Goal: Task Accomplishment & Management: Use online tool/utility

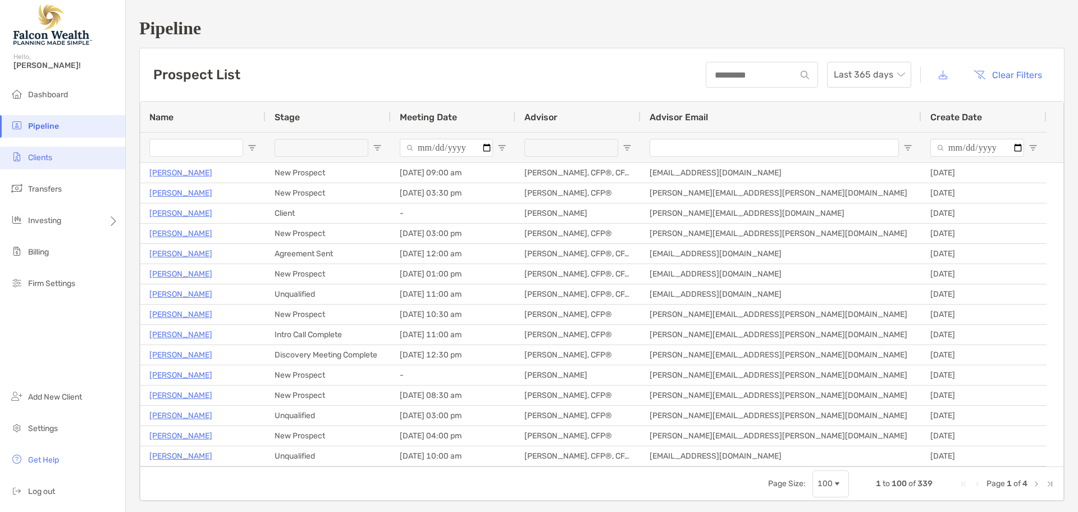
click at [56, 162] on li "Clients" at bounding box center [62, 158] width 125 height 22
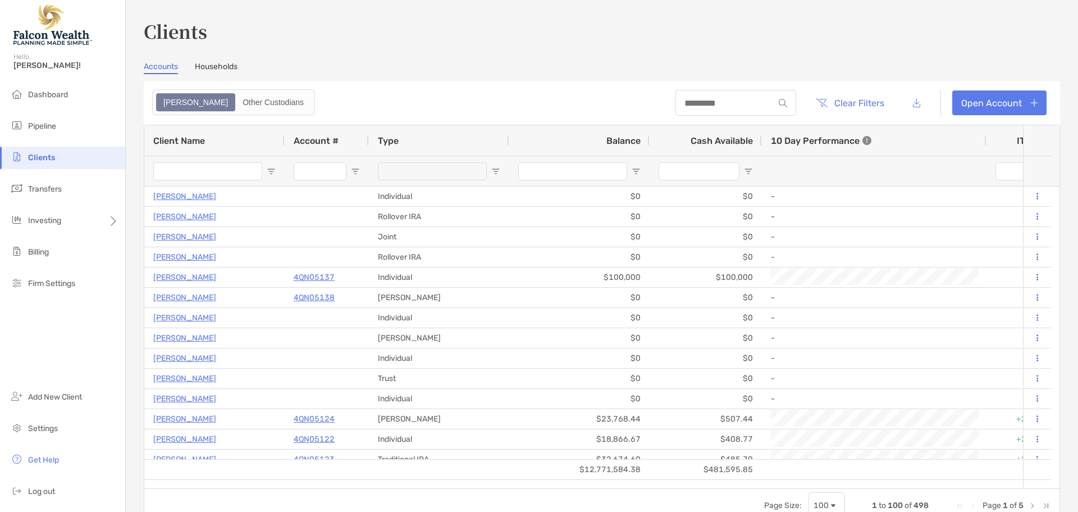
click at [718, 108] on div at bounding box center [736, 103] width 121 height 26
click at [702, 99] on input at bounding box center [725, 103] width 98 height 10
click at [691, 107] on input "***" at bounding box center [725, 103] width 98 height 10
drag, startPoint x: 725, startPoint y: 106, endPoint x: 563, endPoint y: 112, distance: 161.8
click at [604, 111] on header "*** Clear Filters Open Account" at bounding box center [602, 103] width 916 height 44
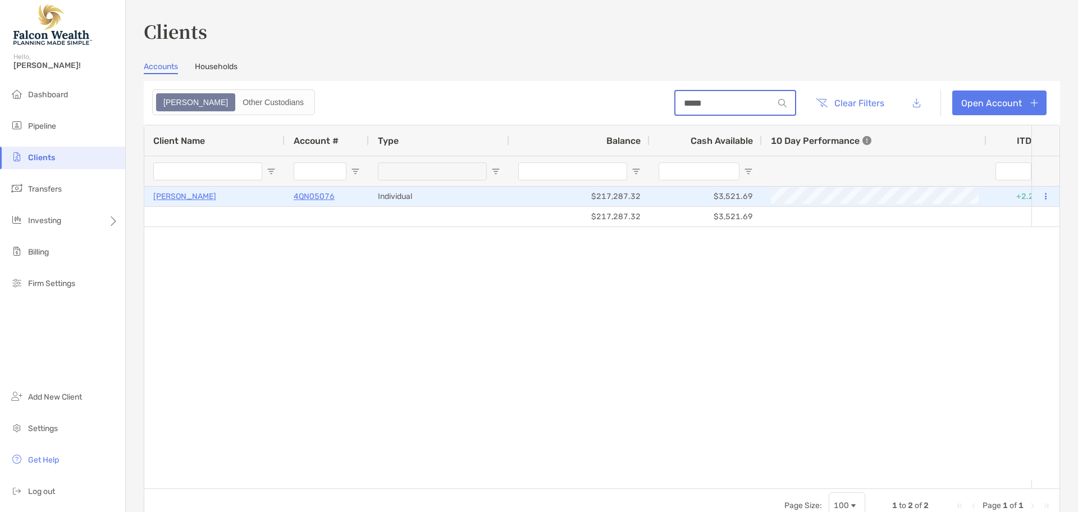
type input "*****"
click at [1041, 198] on button at bounding box center [1046, 196] width 10 height 11
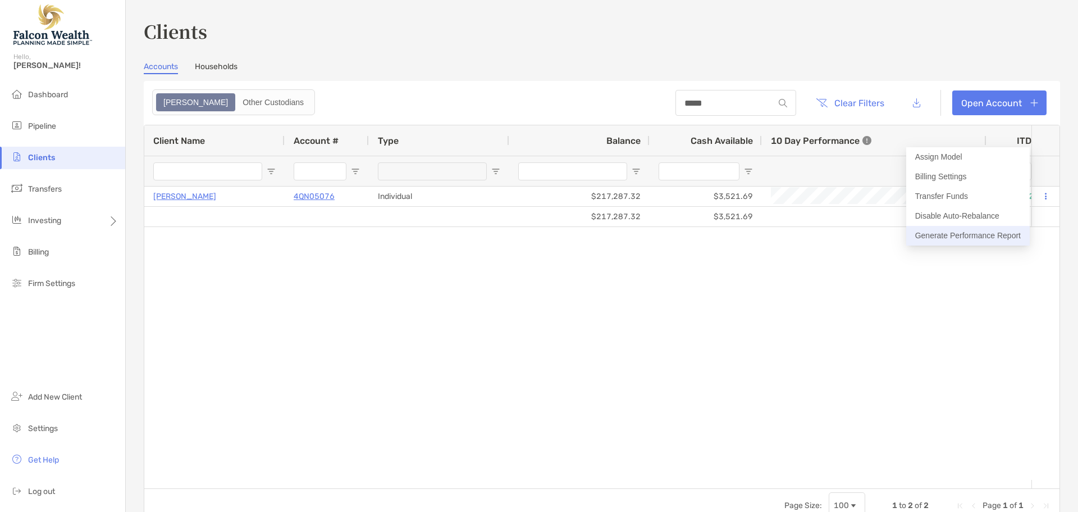
click at [993, 241] on button "Generate Performance Report" at bounding box center [968, 236] width 124 height 20
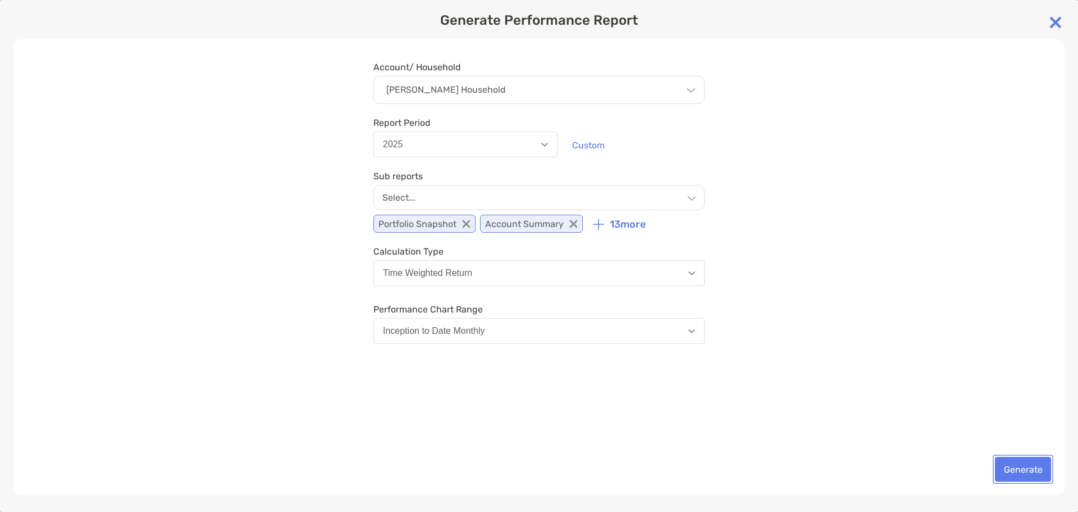
click at [1021, 471] on button "Generate" at bounding box center [1023, 469] width 56 height 25
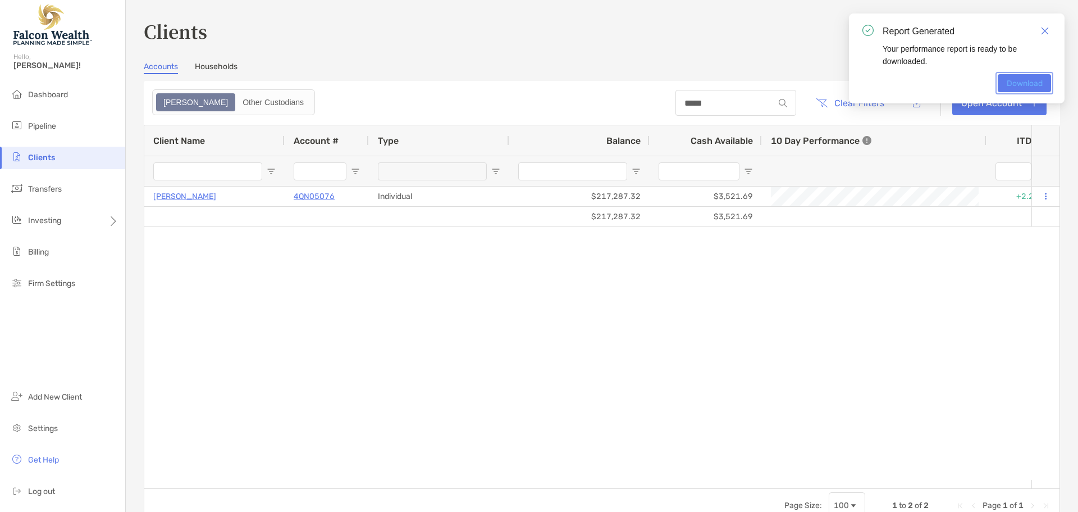
click at [1021, 79] on link "Download" at bounding box center [1024, 83] width 53 height 18
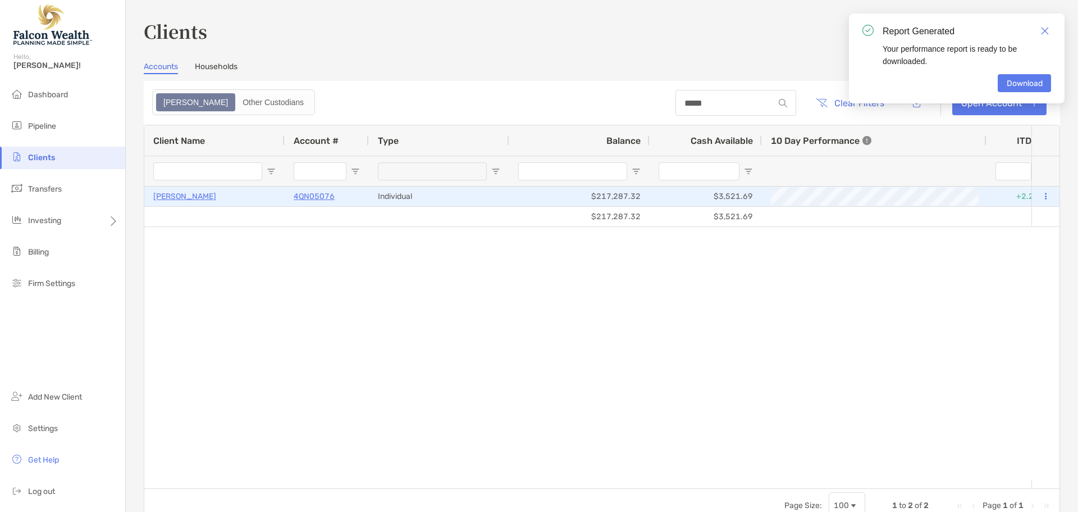
click at [297, 193] on p "4QN05076" at bounding box center [314, 196] width 41 height 14
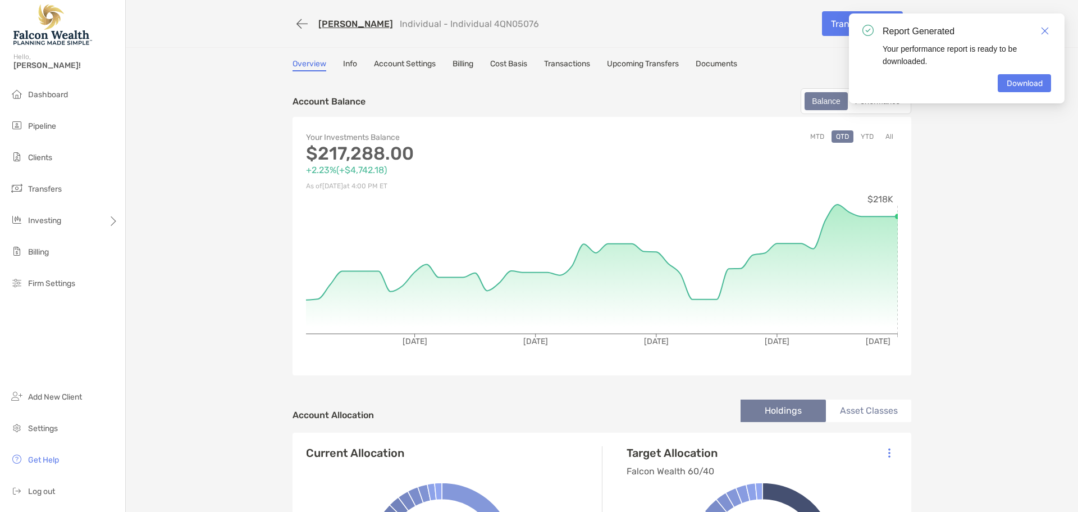
click at [889, 136] on button "All" at bounding box center [889, 136] width 17 height 12
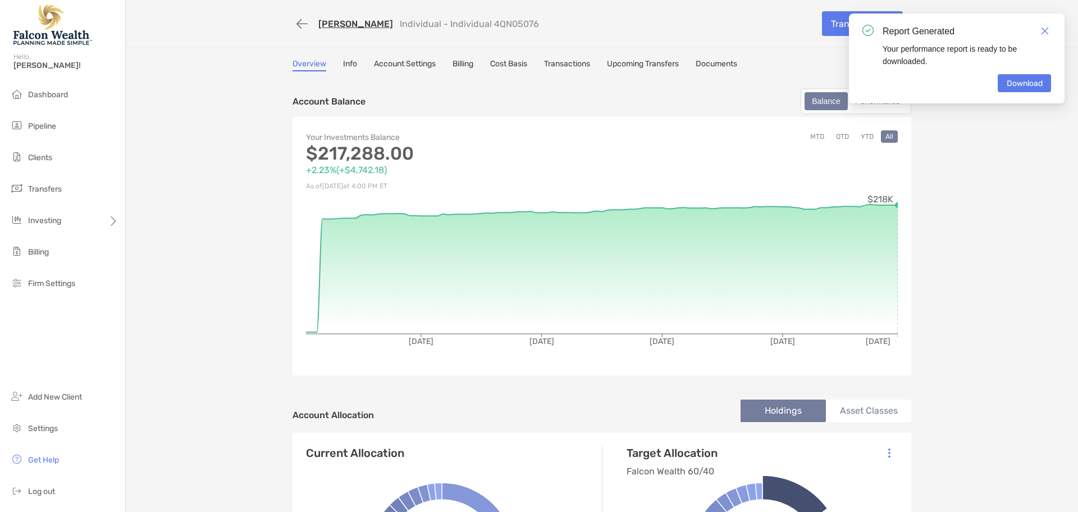
click at [343, 65] on link "Info" at bounding box center [350, 65] width 14 height 12
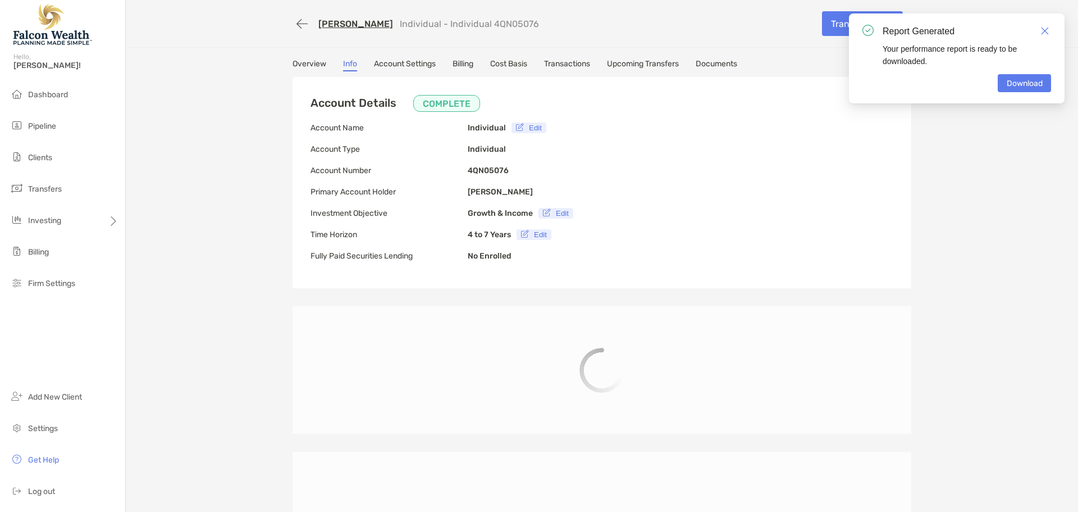
type input "**********"
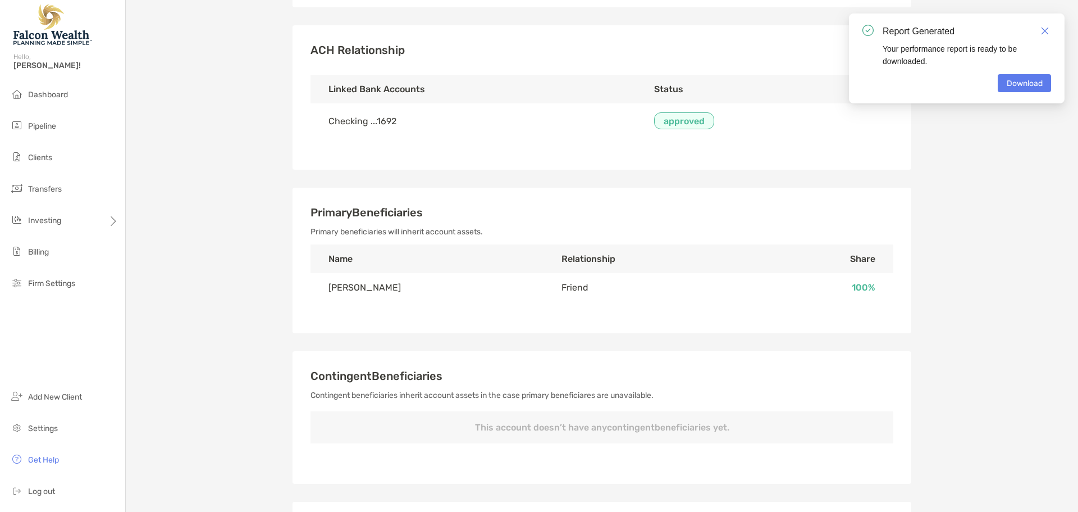
scroll to position [112, 0]
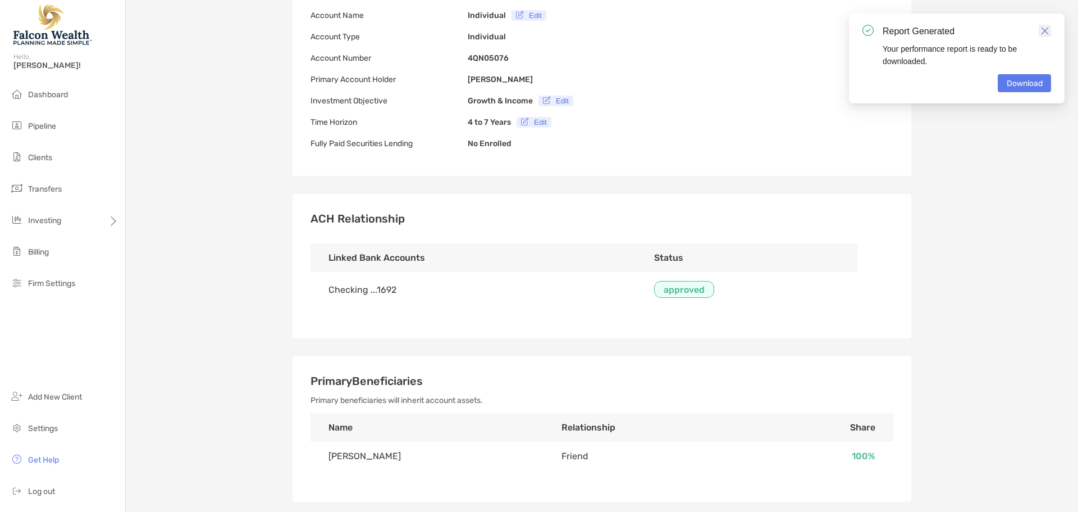
click at [1044, 30] on img "Close" at bounding box center [1045, 31] width 8 height 8
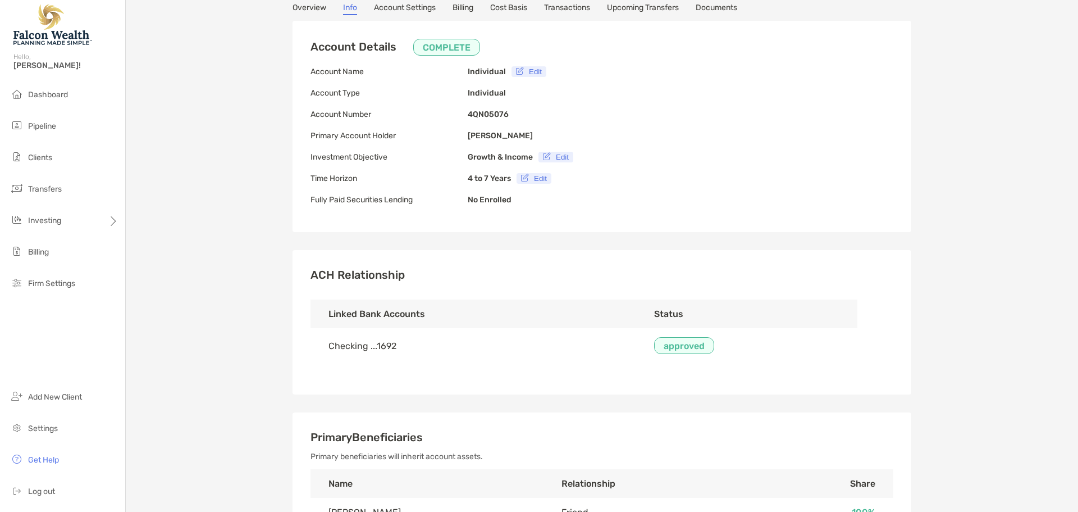
scroll to position [0, 0]
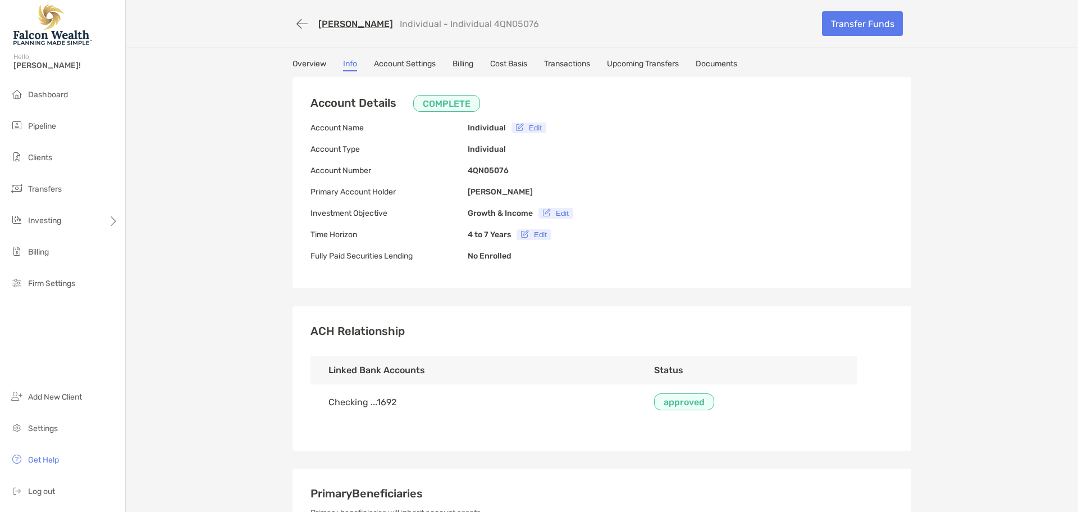
click at [317, 63] on link "Overview" at bounding box center [310, 65] width 34 height 12
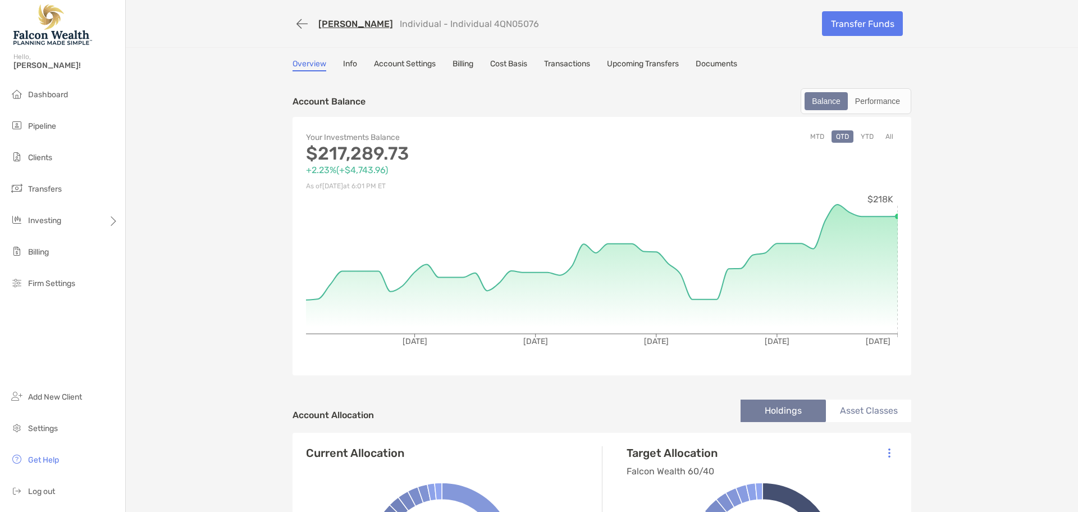
click at [345, 65] on link "Info" at bounding box center [350, 65] width 14 height 12
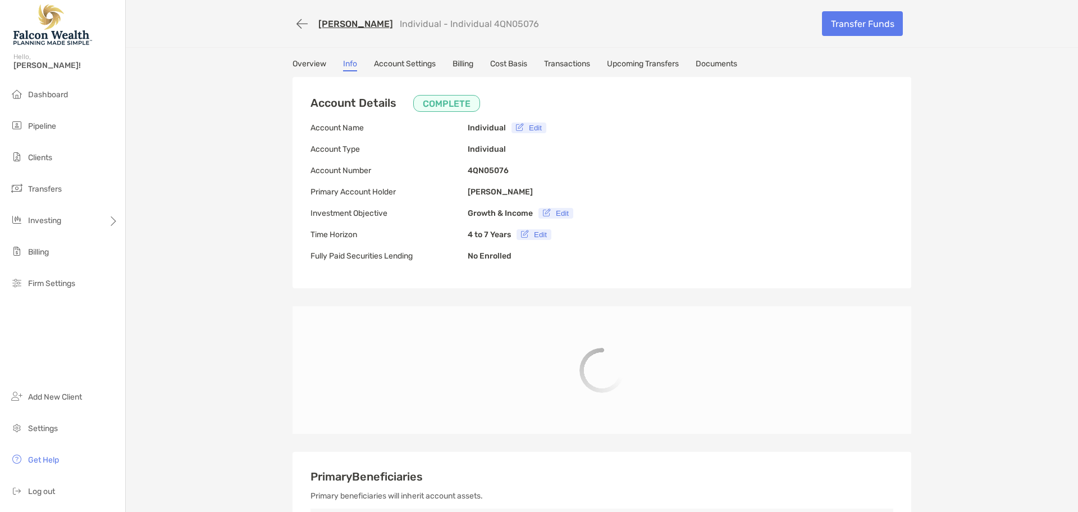
type input "**********"
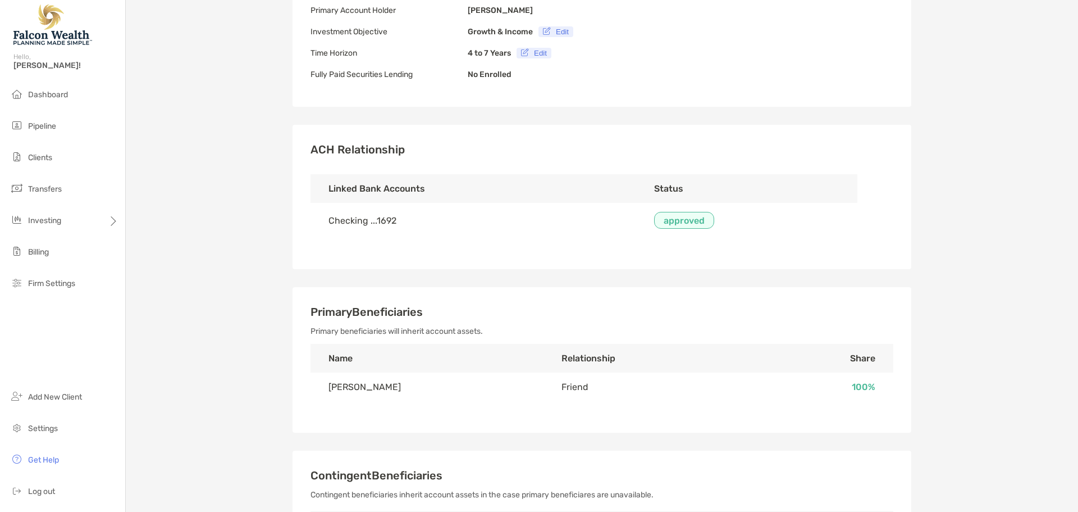
scroll to position [281, 0]
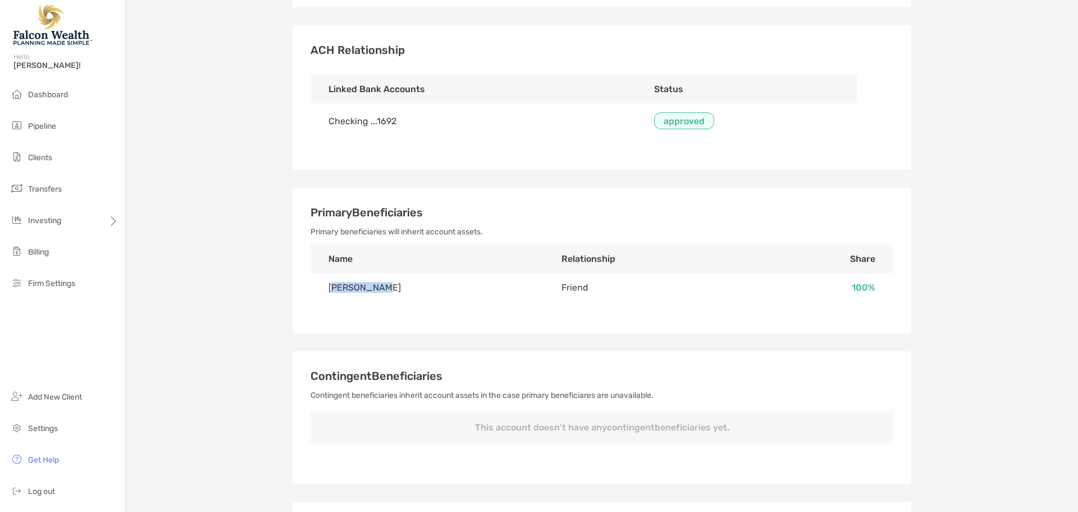
drag, startPoint x: 378, startPoint y: 294, endPoint x: 331, endPoint y: 292, distance: 47.2
click at [331, 292] on td "[PERSON_NAME]" at bounding box center [427, 287] width 233 height 29
click at [371, 294] on td "[PERSON_NAME]" at bounding box center [427, 287] width 233 height 29
drag, startPoint x: 380, startPoint y: 291, endPoint x: 317, endPoint y: 294, distance: 62.9
click at [319, 294] on td "[PERSON_NAME]" at bounding box center [427, 287] width 233 height 29
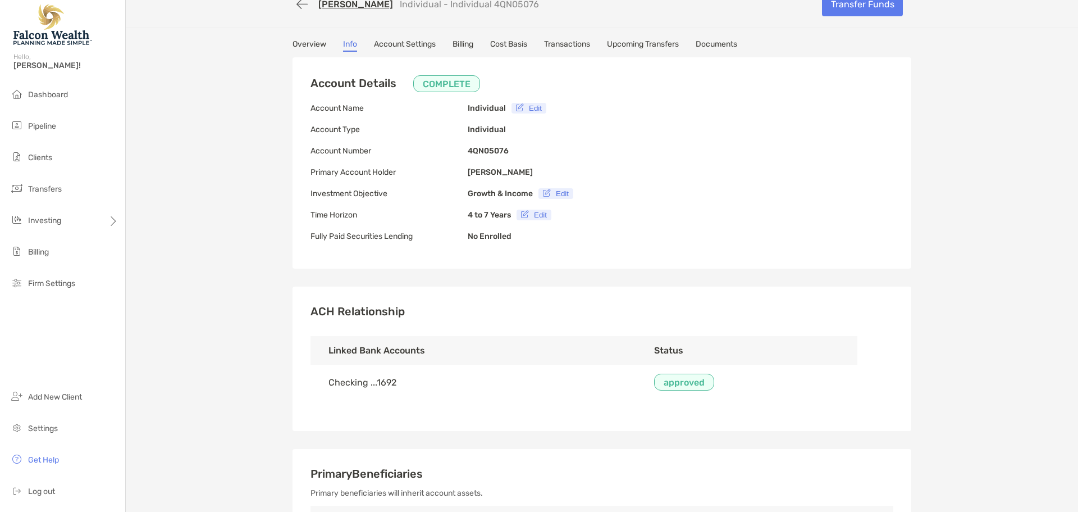
scroll to position [0, 0]
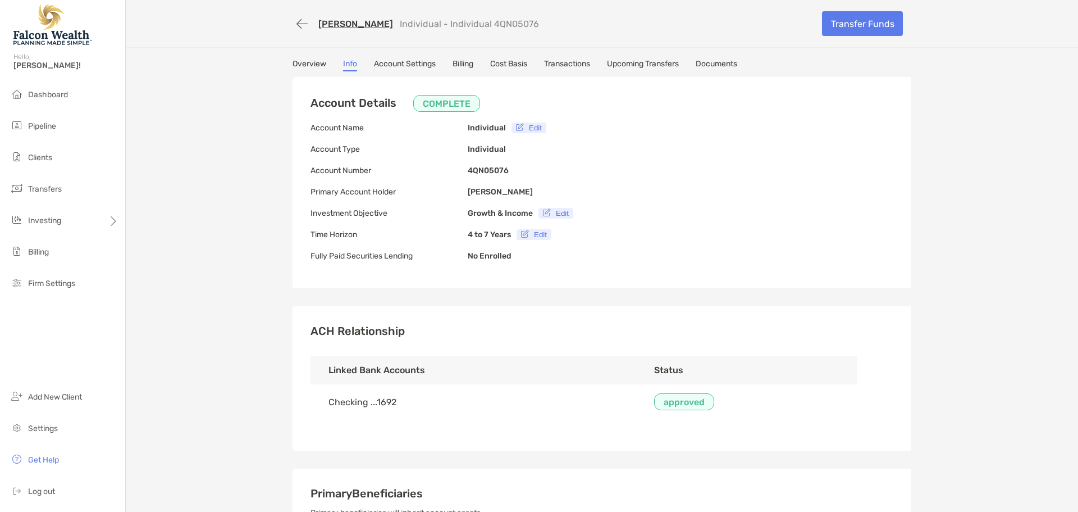
drag, startPoint x: 299, startPoint y: 59, endPoint x: 305, endPoint y: 57, distance: 6.0
click at [299, 59] on link "Overview" at bounding box center [310, 65] width 34 height 12
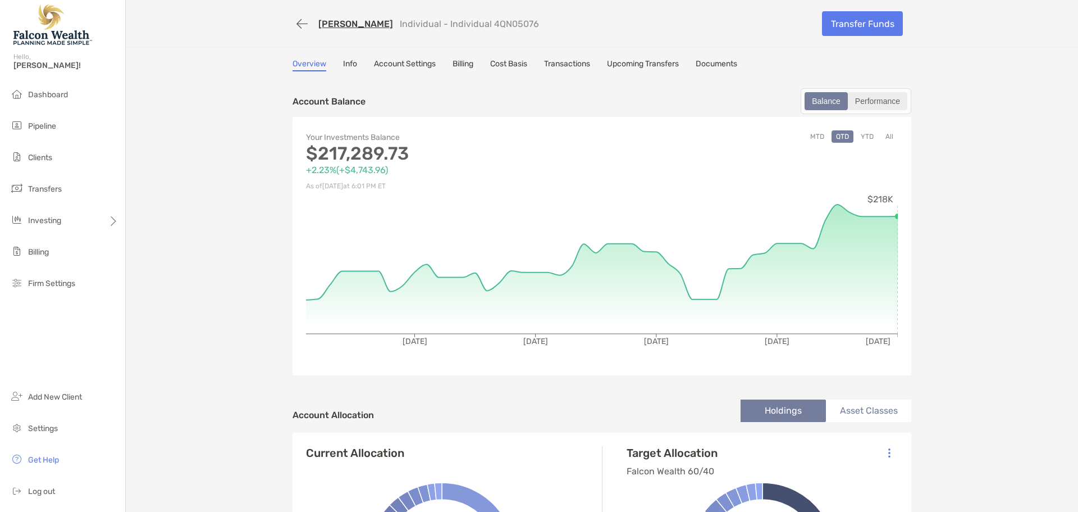
click at [866, 104] on div "Performance" at bounding box center [877, 101] width 57 height 16
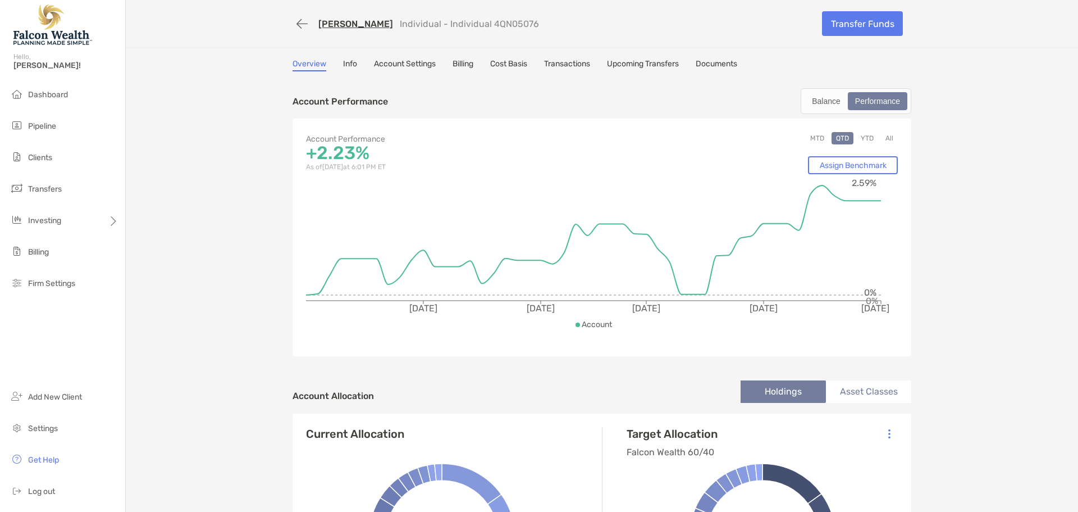
click at [887, 138] on button "All" at bounding box center [889, 138] width 17 height 12
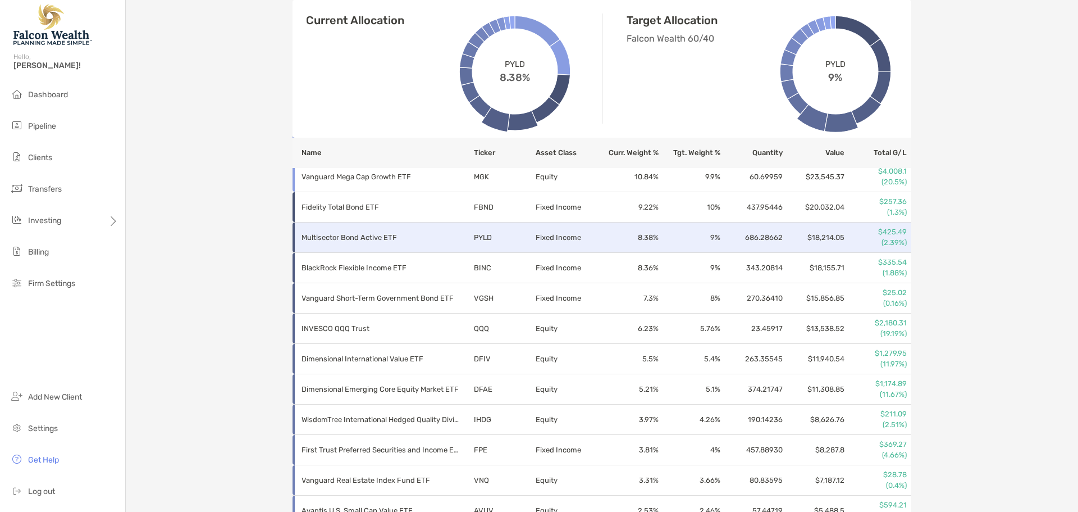
scroll to position [449, 0]
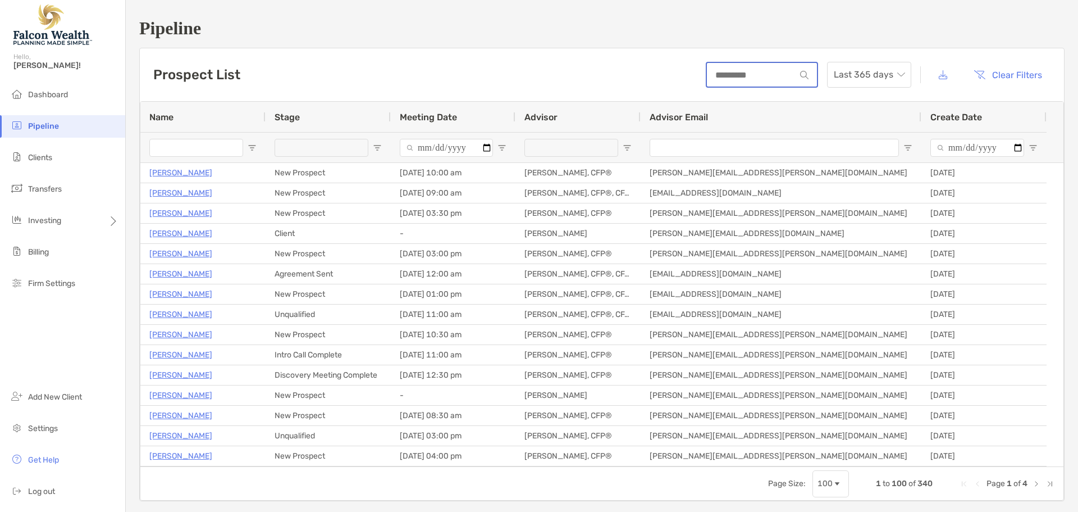
click at [750, 79] on input at bounding box center [751, 75] width 89 height 10
click at [36, 156] on span "Clients" at bounding box center [40, 158] width 24 height 10
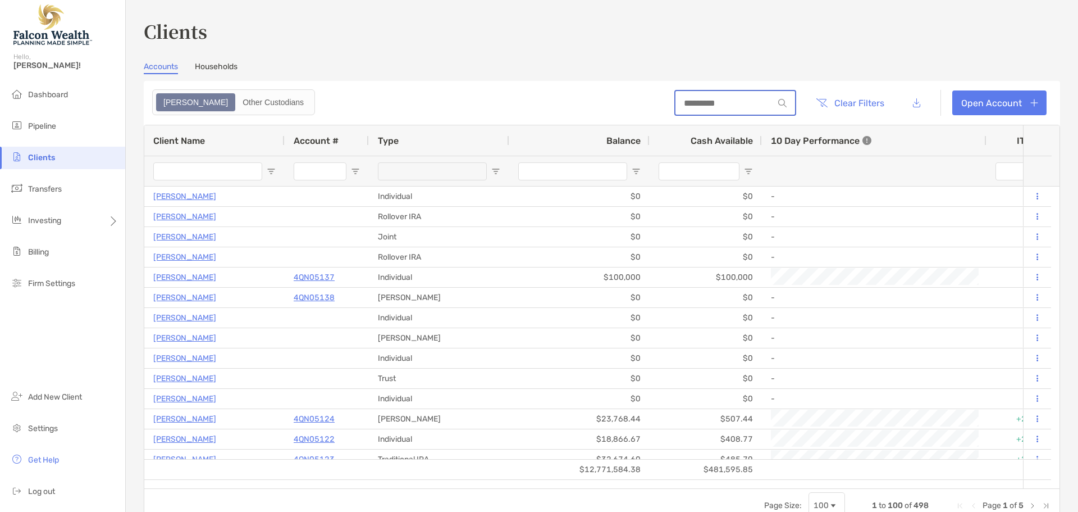
click at [715, 103] on input at bounding box center [725, 103] width 98 height 10
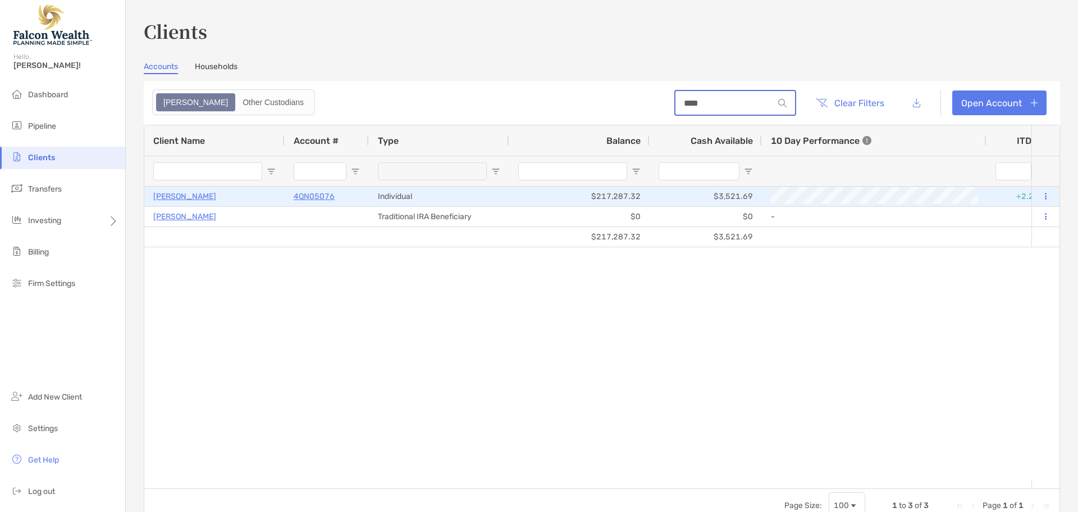
type input "****"
click at [317, 197] on p "4QN05076" at bounding box center [314, 196] width 41 height 14
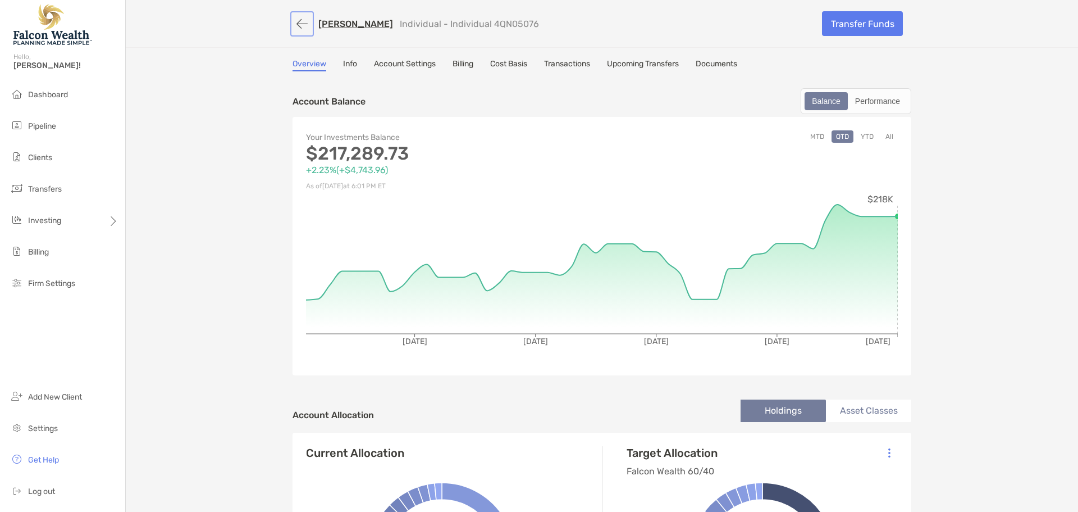
click at [303, 24] on button "button" at bounding box center [302, 23] width 19 height 21
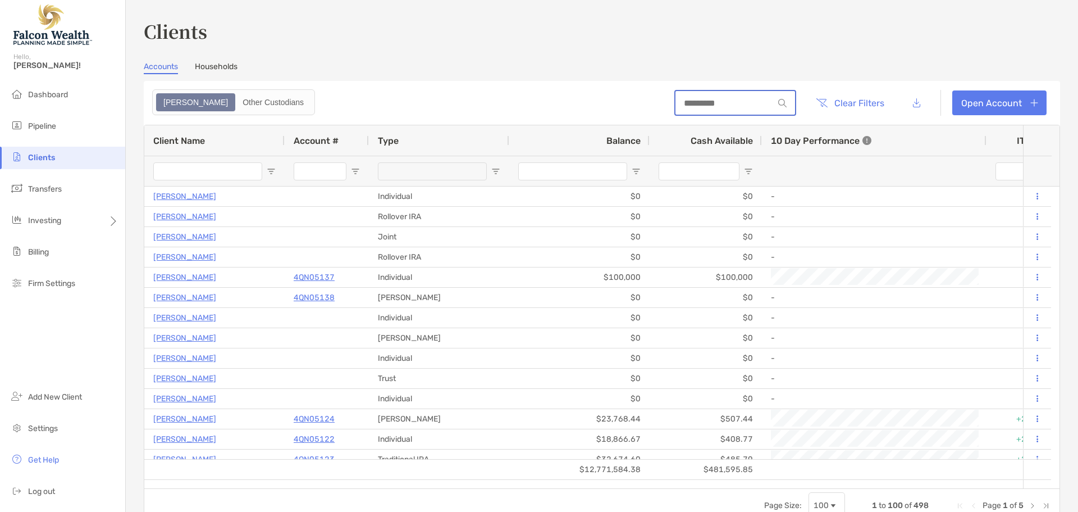
click at [710, 104] on input at bounding box center [725, 103] width 98 height 10
click at [713, 108] on div at bounding box center [735, 103] width 122 height 26
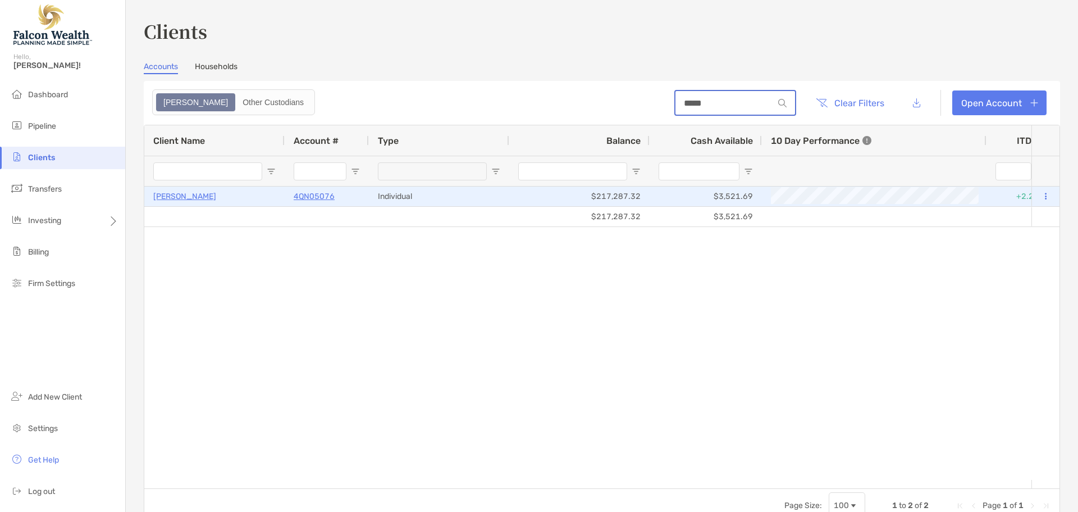
type input "*****"
click at [1042, 195] on div at bounding box center [1046, 196] width 28 height 20
click at [1041, 193] on button at bounding box center [1046, 196] width 10 height 11
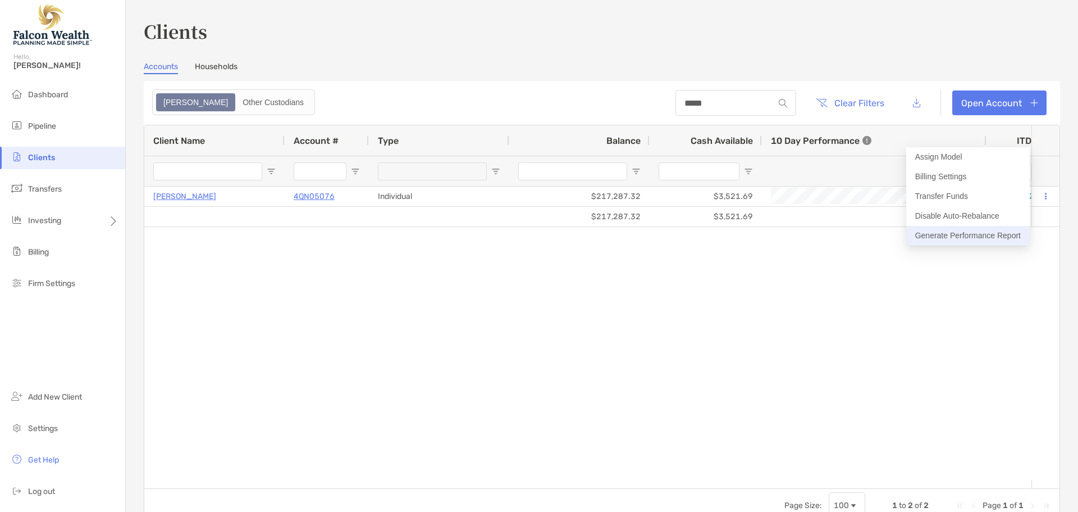
click at [984, 232] on button "Generate Performance Report" at bounding box center [968, 236] width 124 height 20
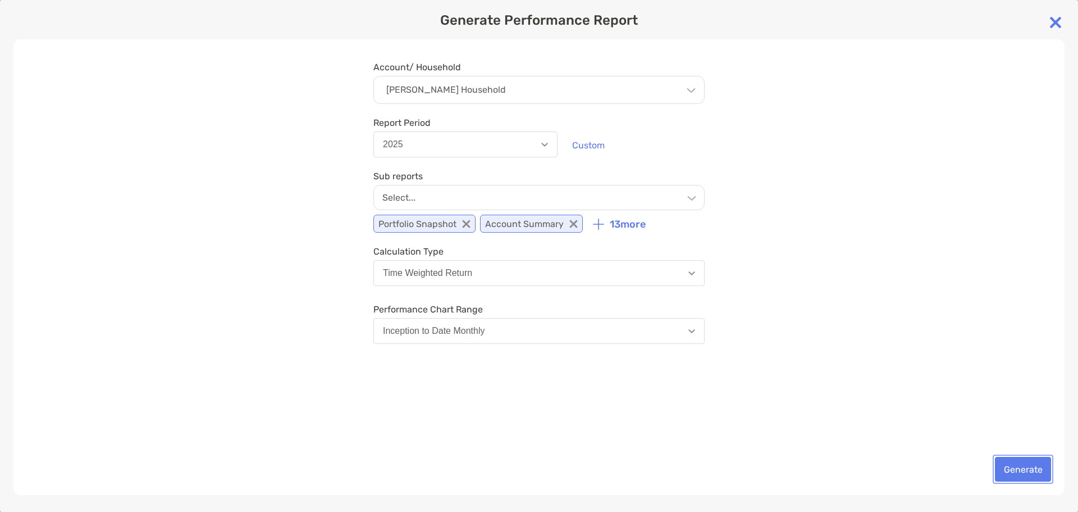
click at [1028, 464] on button "Generate" at bounding box center [1023, 469] width 56 height 25
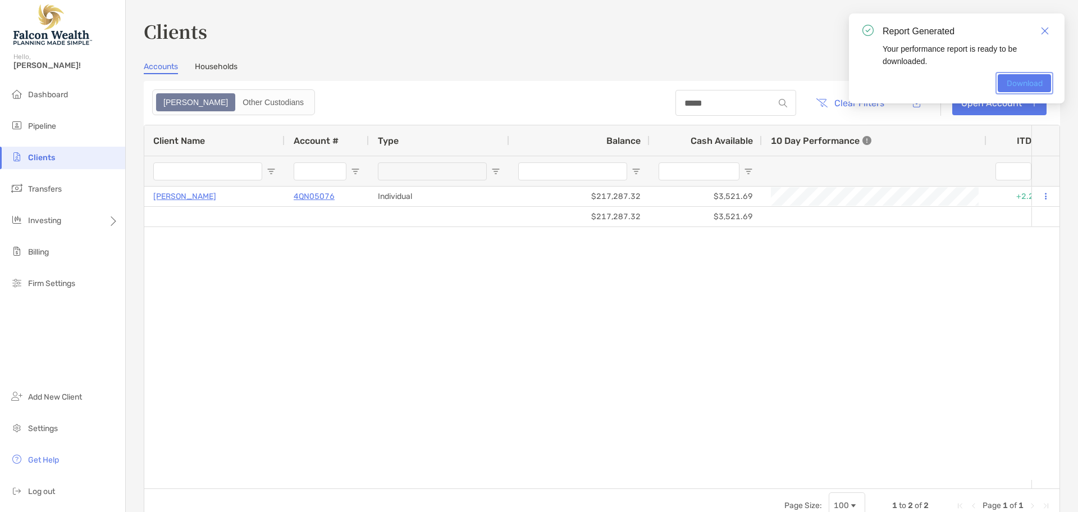
click at [1018, 85] on link "Download" at bounding box center [1024, 83] width 53 height 18
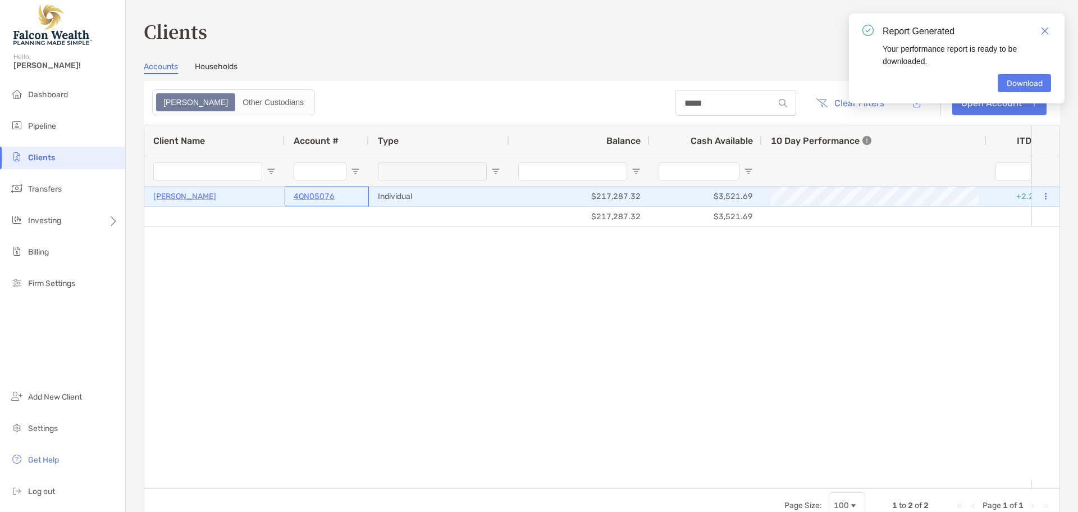
click at [316, 194] on p "4QN05076" at bounding box center [314, 196] width 41 height 14
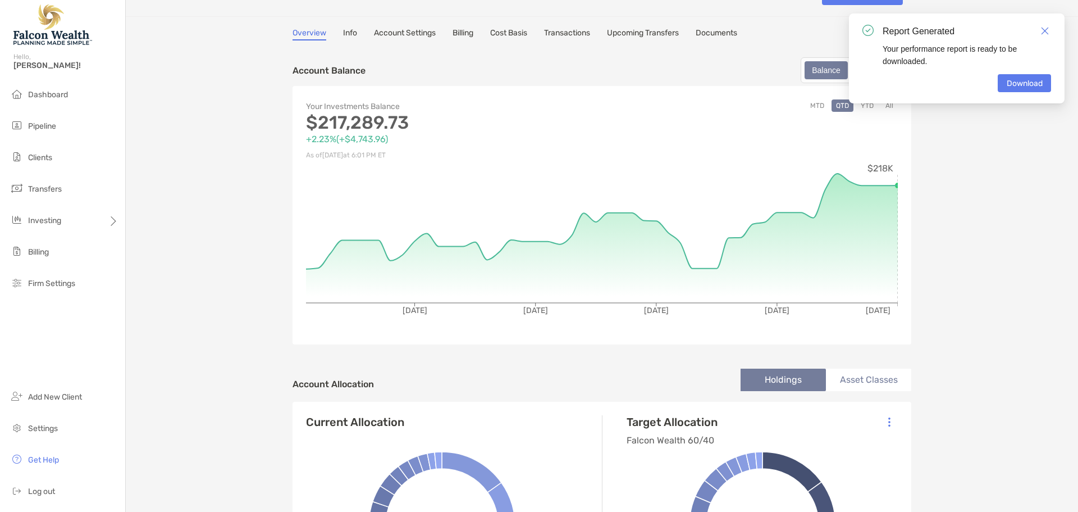
scroll to position [56, 0]
